Goal: Information Seeking & Learning: Understand process/instructions

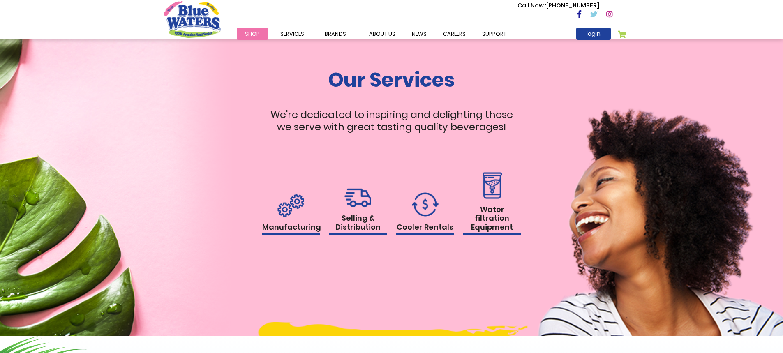
scroll to position [704, 0]
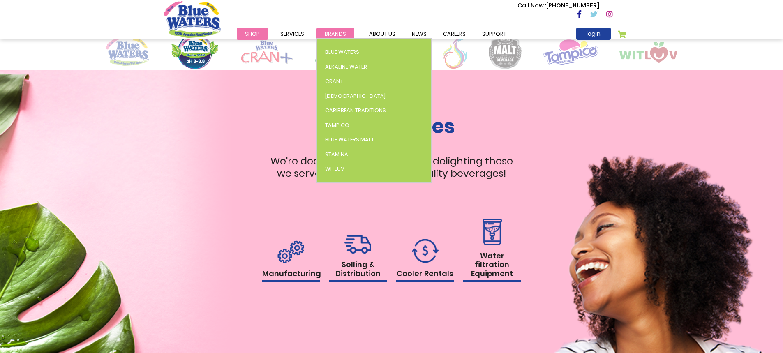
click at [341, 34] on span "Brands" at bounding box center [335, 34] width 21 height 8
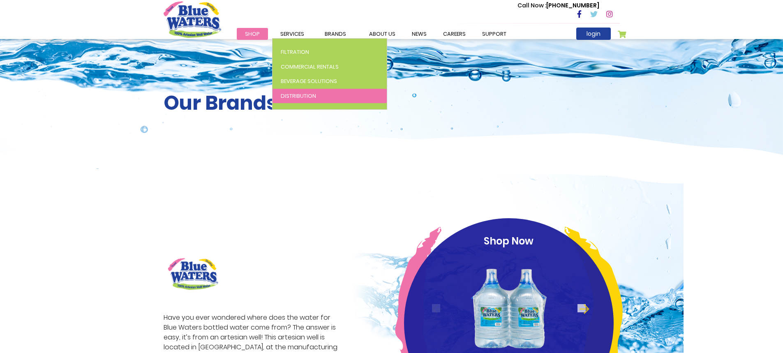
click at [309, 97] on span "Distribution" at bounding box center [298, 96] width 35 height 8
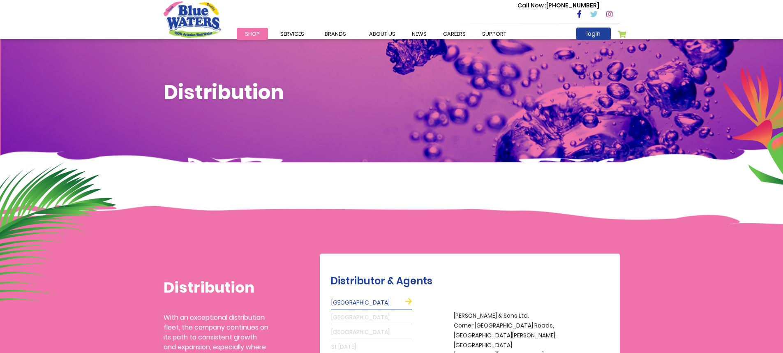
click at [299, 28] on div "Call Now : [PHONE_NUMBER]" at bounding box center [426, 14] width 386 height 28
click at [300, 29] on link "Services" at bounding box center [292, 34] width 40 height 12
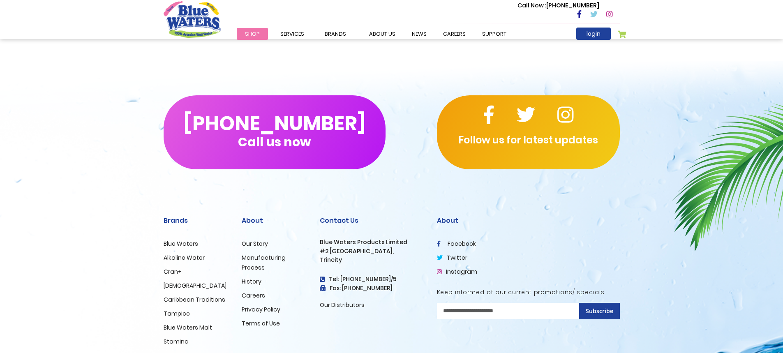
scroll to position [549, 0]
